Goal: Information Seeking & Learning: Learn about a topic

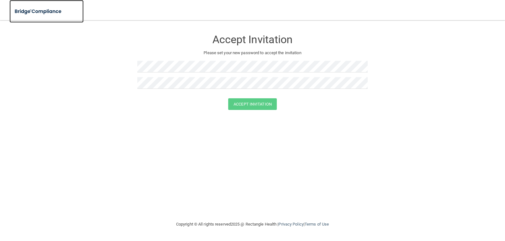
click at [53, 13] on img at bounding box center [38, 11] width 58 height 13
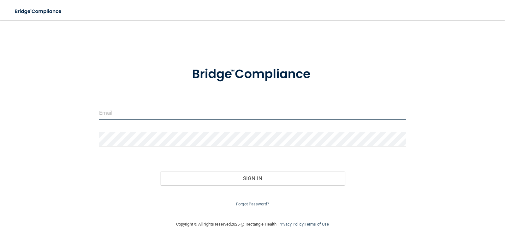
click at [191, 119] on input "email" at bounding box center [252, 113] width 307 height 14
type input "[EMAIL_ADDRESS][DOMAIN_NAME]"
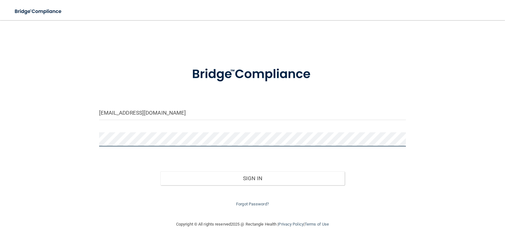
click at [160, 172] on button "Sign In" at bounding box center [252, 179] width 184 height 14
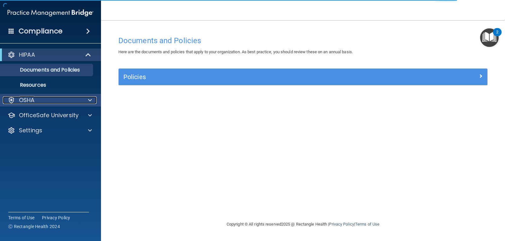
click at [50, 101] on div "OSHA" at bounding box center [42, 101] width 78 height 8
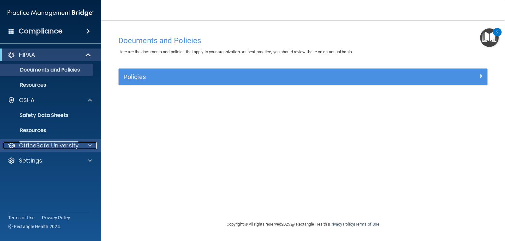
click at [53, 143] on p "OfficeSafe University" at bounding box center [49, 146] width 60 height 8
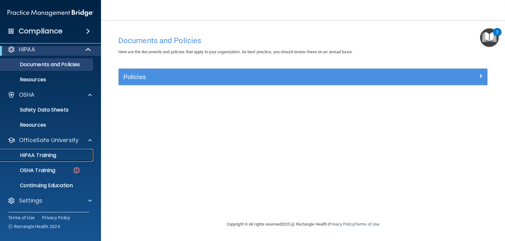
click at [45, 157] on p "HIPAA Training" at bounding box center [30, 155] width 52 height 6
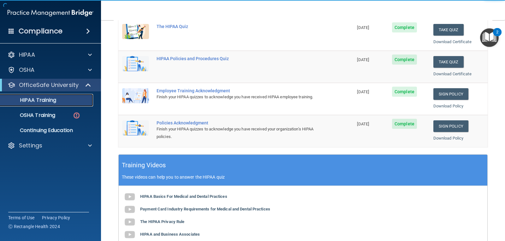
scroll to position [126, 0]
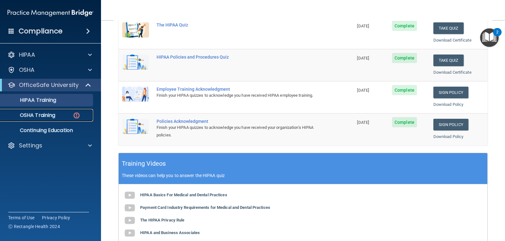
click at [32, 113] on p "OSHA Training" at bounding box center [29, 115] width 51 height 6
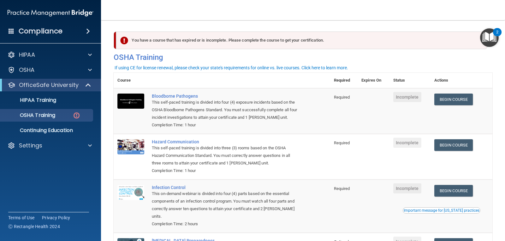
click at [271, 41] on div "You have a course that has expired or is incomplete. Please complete the course…" at bounding box center [301, 41] width 371 height 18
click at [187, 96] on div "Bloodborne Pathogens" at bounding box center [225, 96] width 147 height 5
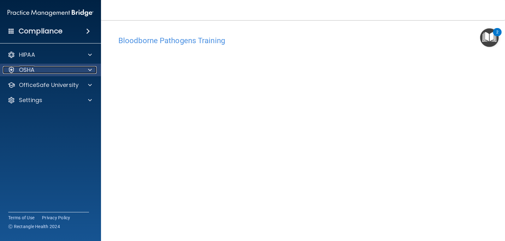
click at [88, 68] on span at bounding box center [90, 70] width 4 height 8
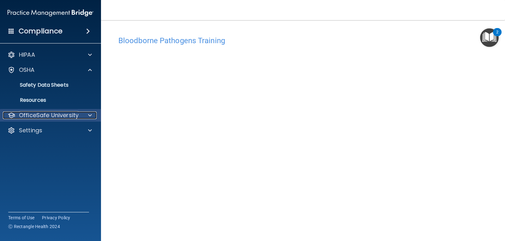
click at [79, 112] on div "OfficeSafe University" at bounding box center [42, 116] width 78 height 8
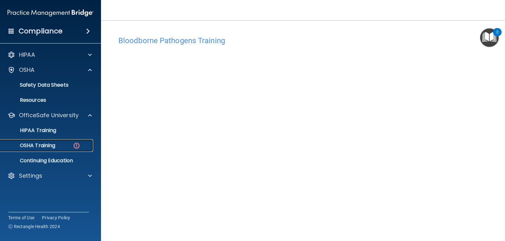
click at [61, 147] on div "OSHA Training" at bounding box center [47, 146] width 86 height 6
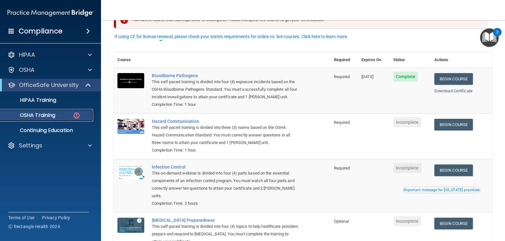
scroll to position [32, 0]
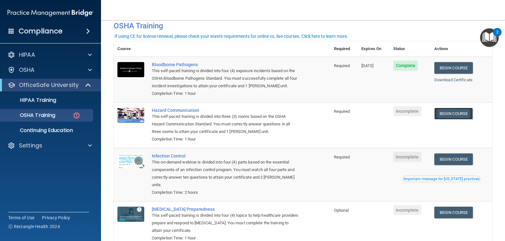
click at [438, 112] on link "Begin Course" at bounding box center [453, 114] width 39 height 12
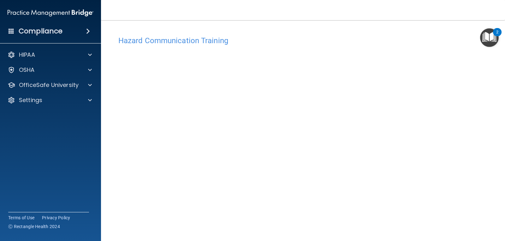
scroll to position [32, 0]
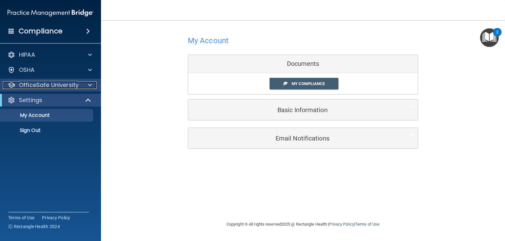
click at [83, 86] on div at bounding box center [89, 85] width 16 height 8
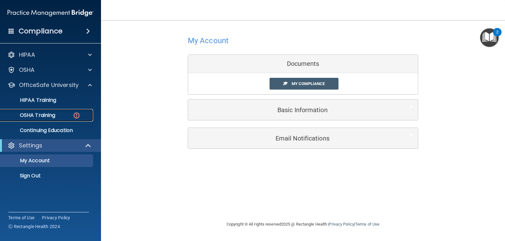
click at [60, 111] on link "OSHA Training" at bounding box center [43, 115] width 99 height 13
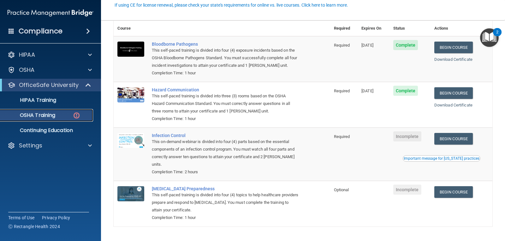
scroll to position [63, 0]
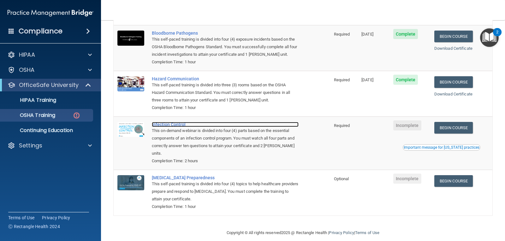
click at [178, 124] on div "Infection Control" at bounding box center [225, 124] width 147 height 5
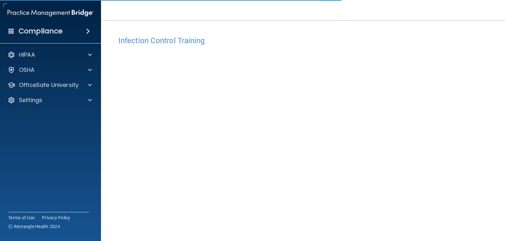
scroll to position [29, 0]
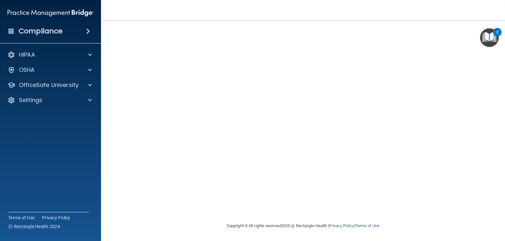
click at [309, 16] on nav "Toggle navigation [PERSON_NAME] [EMAIL_ADDRESS][DOMAIN_NAME] Manage My Enterpri…" at bounding box center [303, 10] width 404 height 20
